Goal: Find specific page/section: Find specific page/section

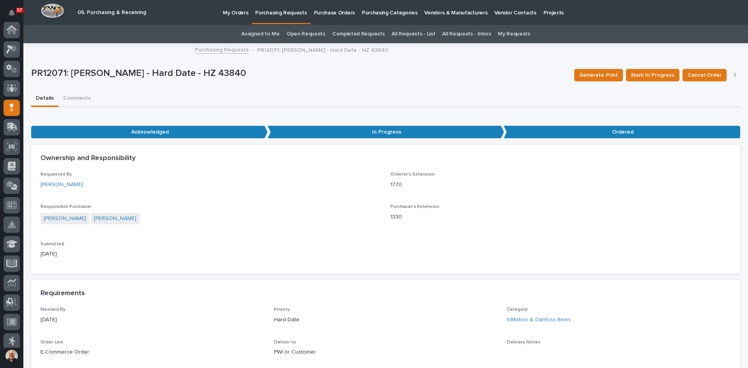
scroll to position [78, 0]
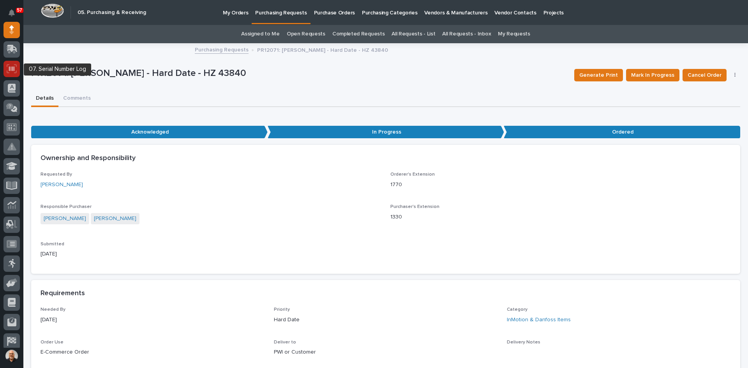
click at [10, 67] on icon at bounding box center [11, 68] width 5 height 5
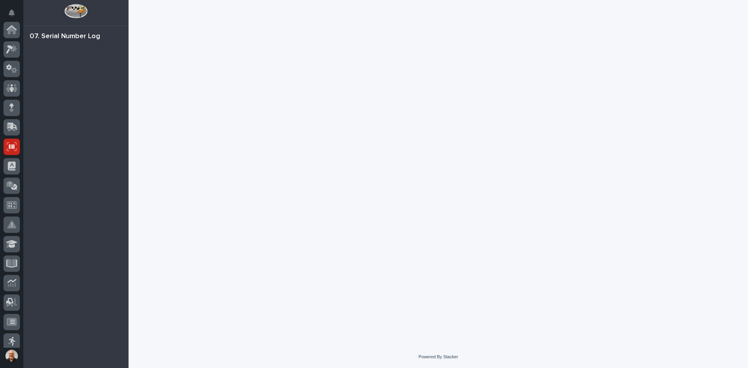
scroll to position [117, 0]
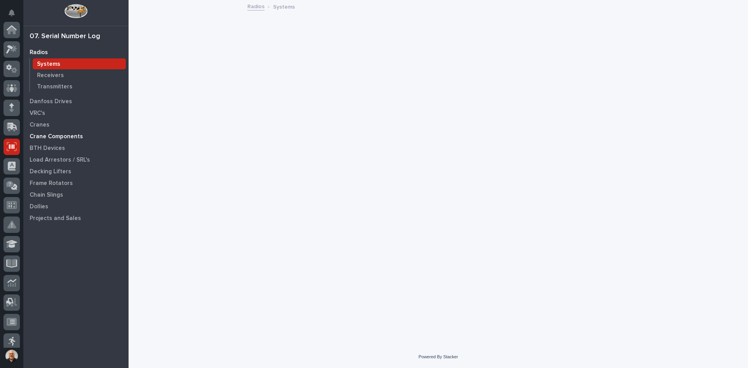
scroll to position [117, 0]
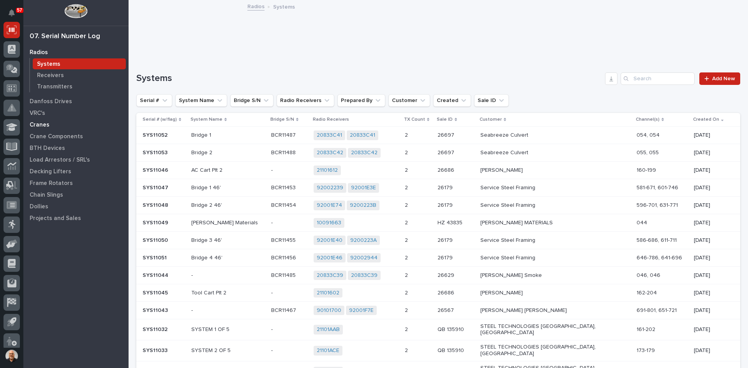
click at [39, 124] on p "Cranes" at bounding box center [40, 125] width 20 height 7
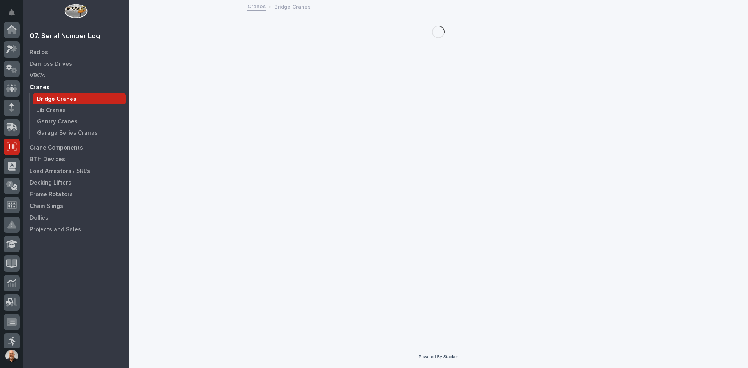
scroll to position [117, 0]
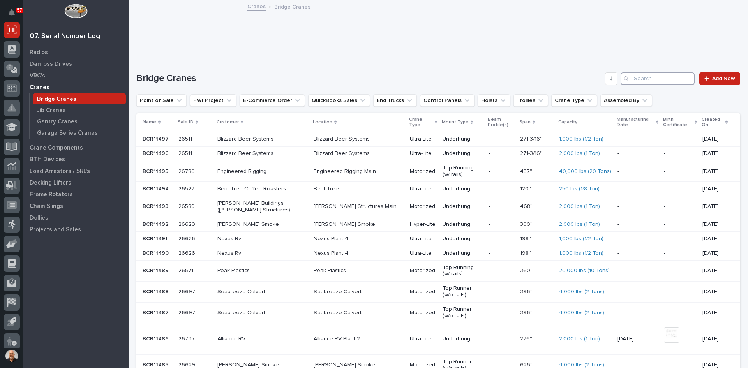
click at [644, 79] on input "Search" at bounding box center [658, 79] width 74 height 12
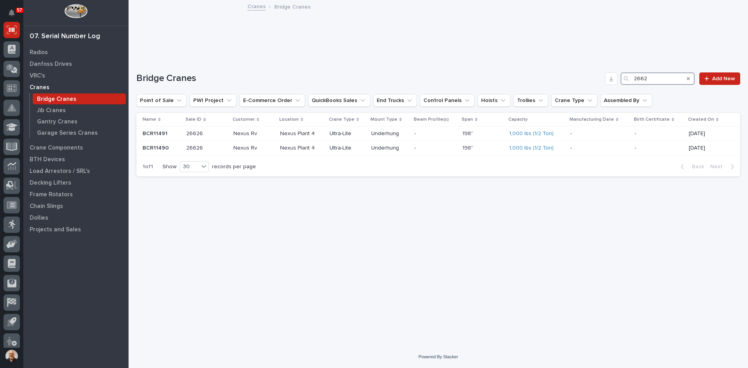
type input "26627"
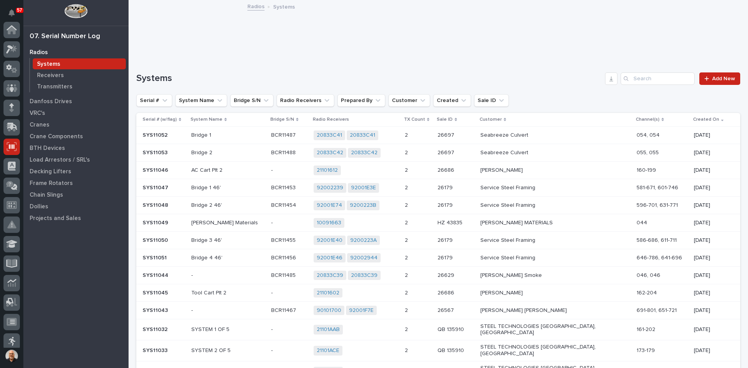
scroll to position [117, 0]
